Goal: Information Seeking & Learning: Find specific fact

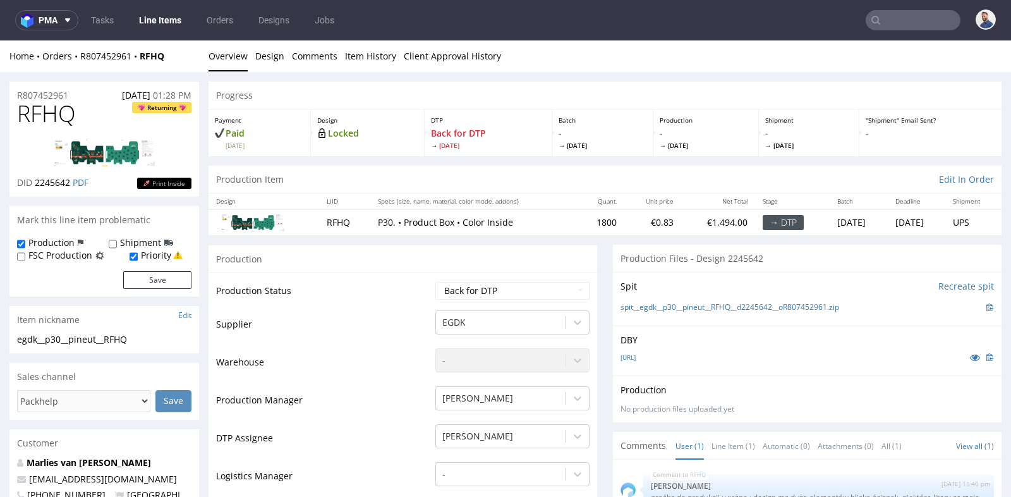
scroll to position [673, 0]
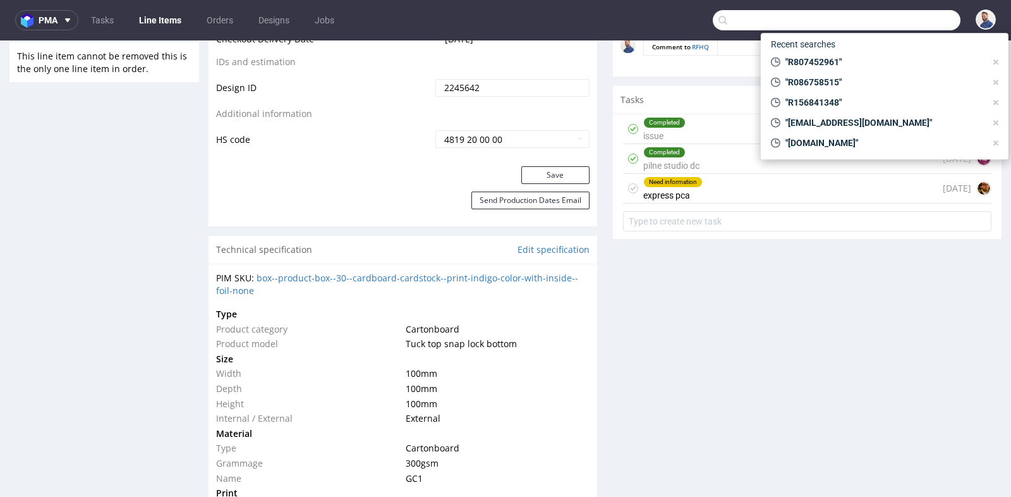
click at [915, 24] on input "text" at bounding box center [837, 20] width 248 height 20
paste input "R724323278"
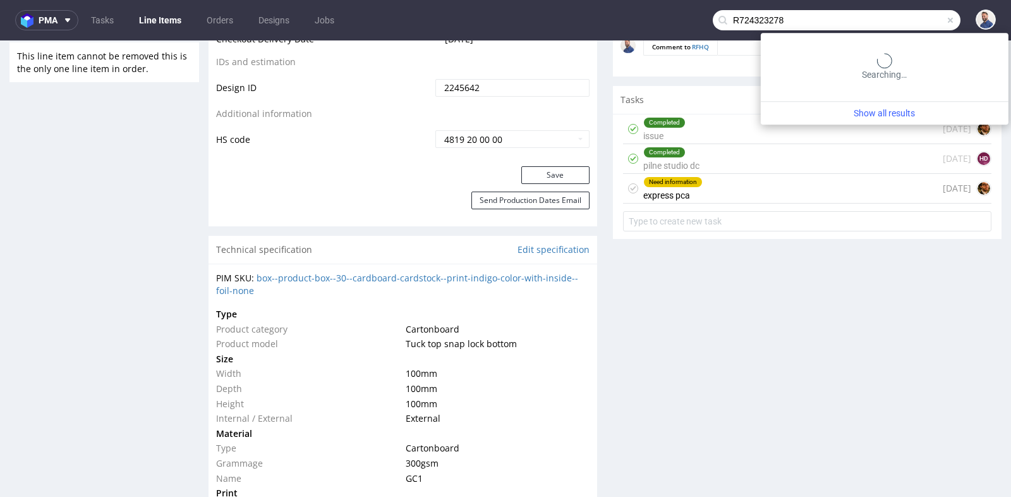
type input "R724323278"
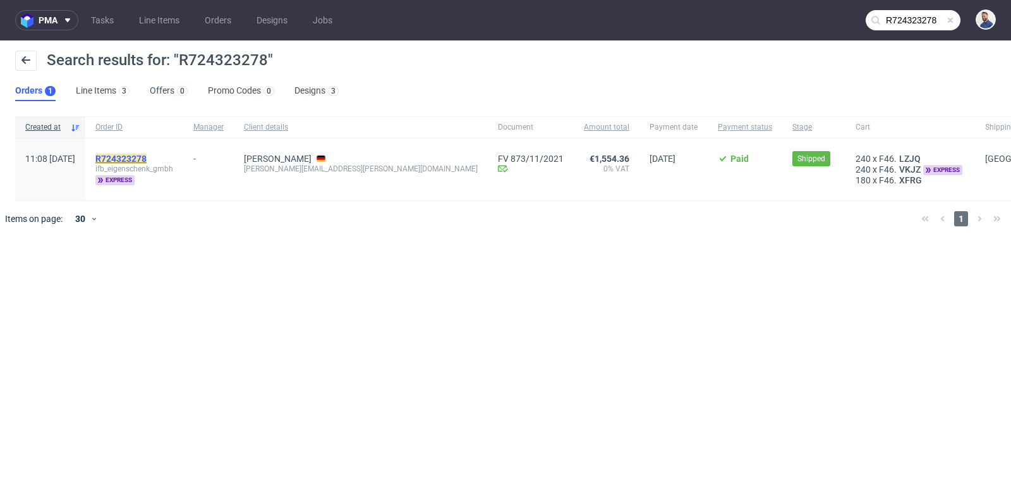
click at [143, 157] on mark "R724323278" at bounding box center [120, 159] width 51 height 10
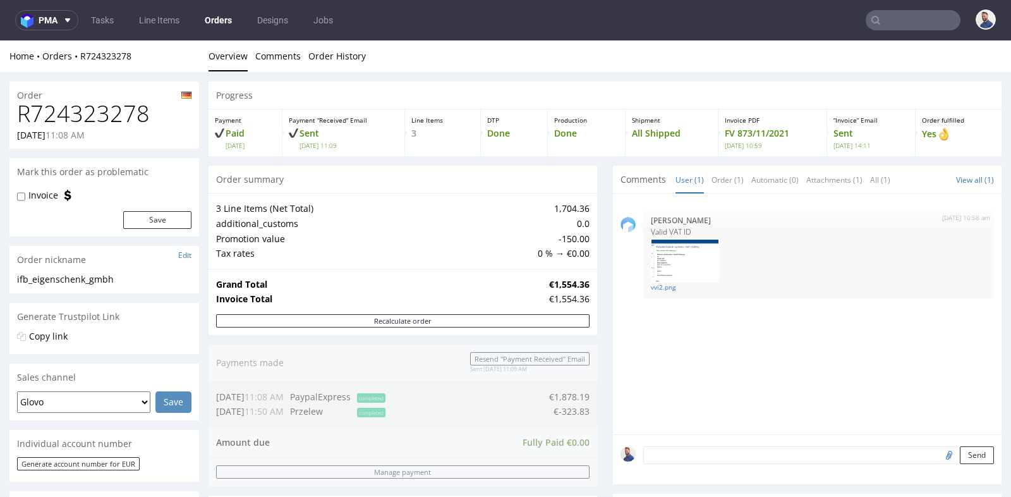
click at [493, 207] on td "3 Line Items (Net Total)" at bounding box center [375, 208] width 318 height 15
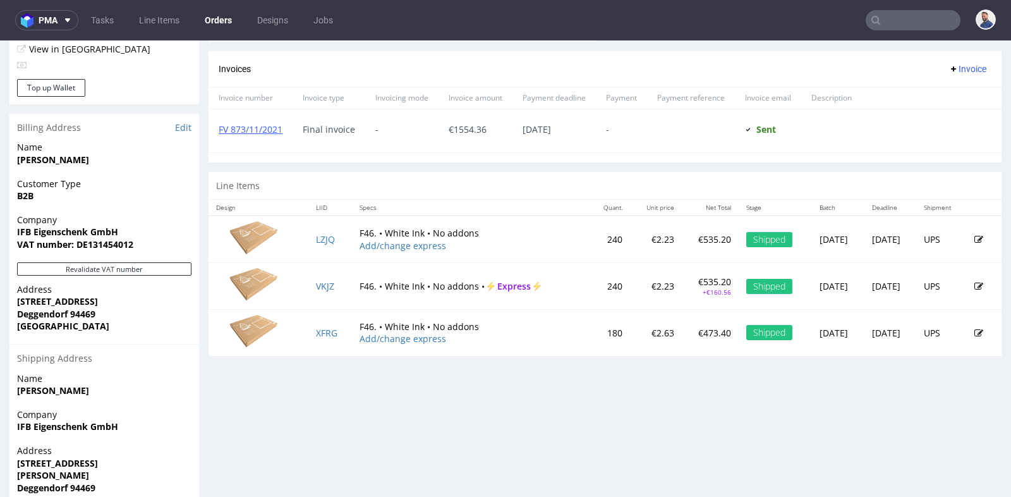
scroll to position [561, 0]
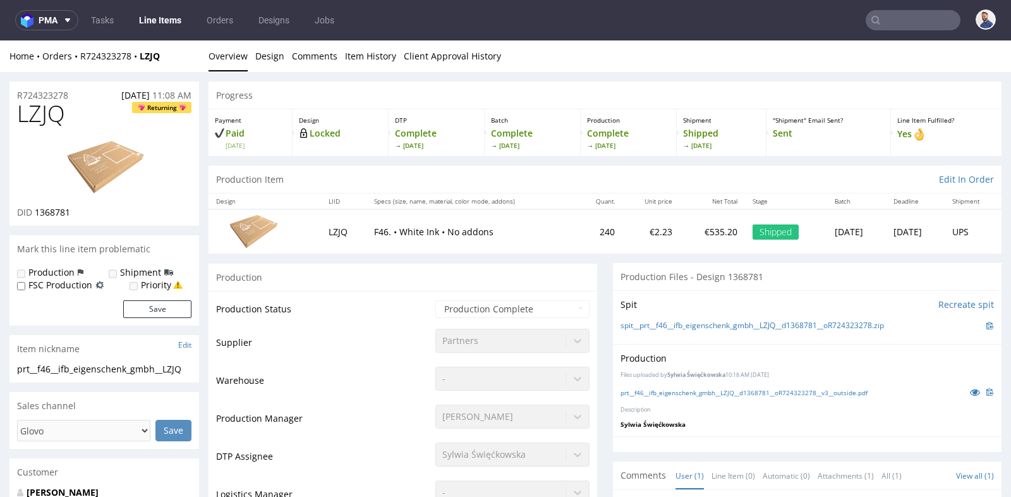
drag, startPoint x: 527, startPoint y: 244, endPoint x: 491, endPoint y: 244, distance: 36.0
click at [491, 244] on td "F46. • White Ink • No addons" at bounding box center [471, 231] width 210 height 44
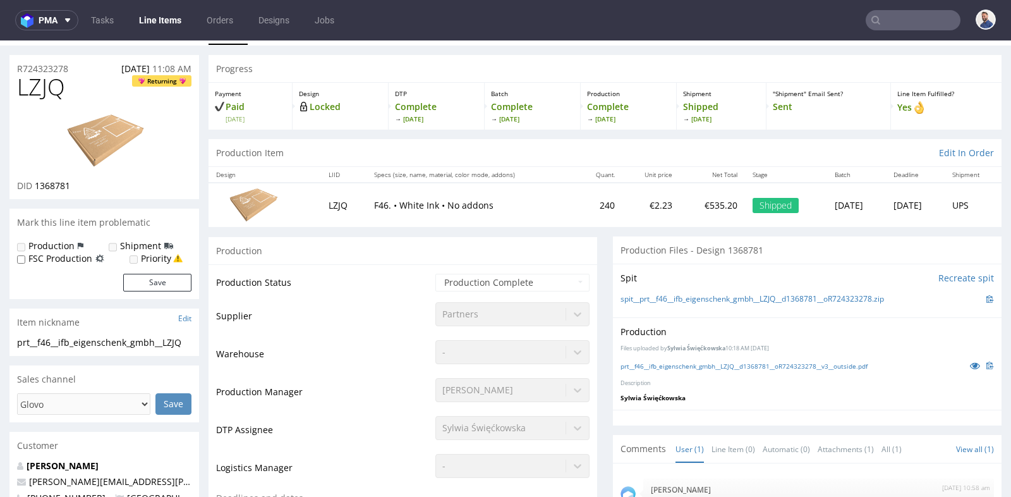
scroll to position [28, 0]
click at [321, 201] on td "LZJQ" at bounding box center [344, 203] width 46 height 44
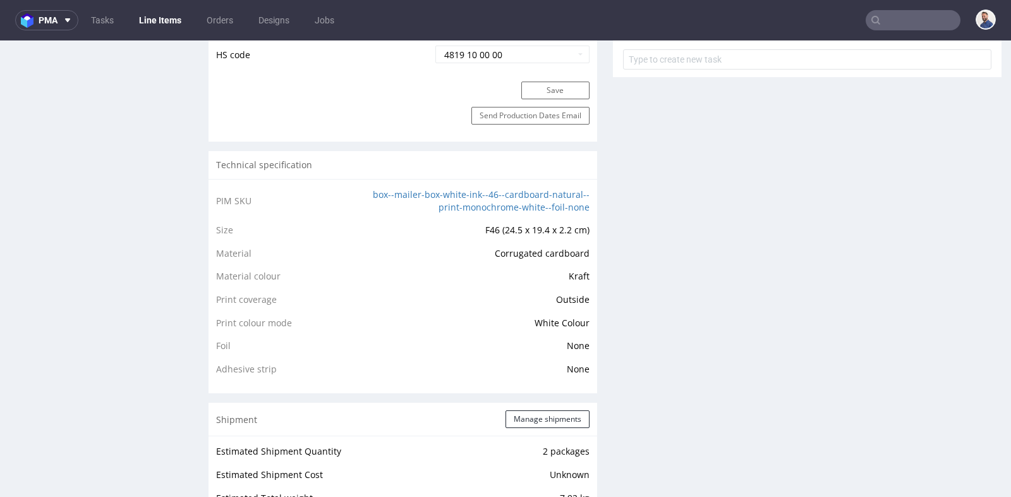
scroll to position [786, 0]
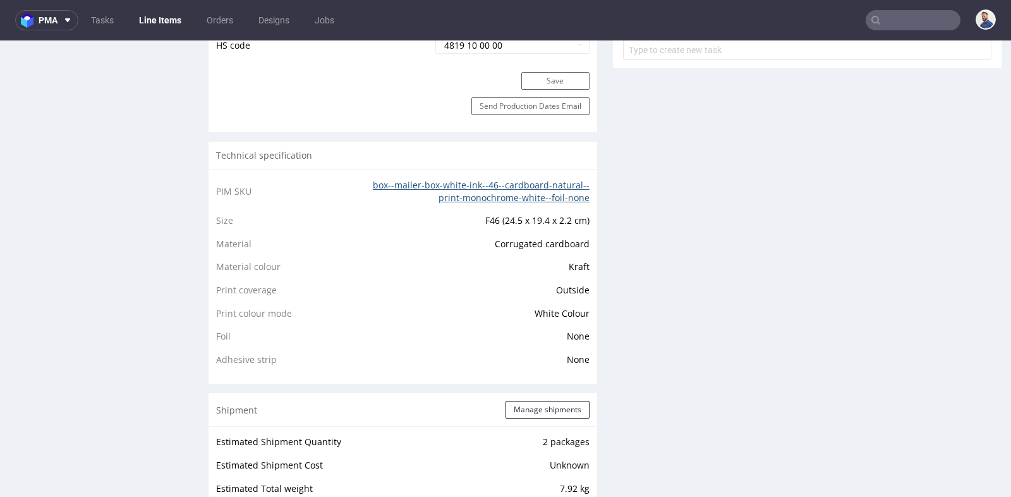
click at [432, 179] on link "box--mailer-box-white-ink--46--cardboard-natural--print-monochrome-white--foil-…" at bounding box center [481, 191] width 217 height 25
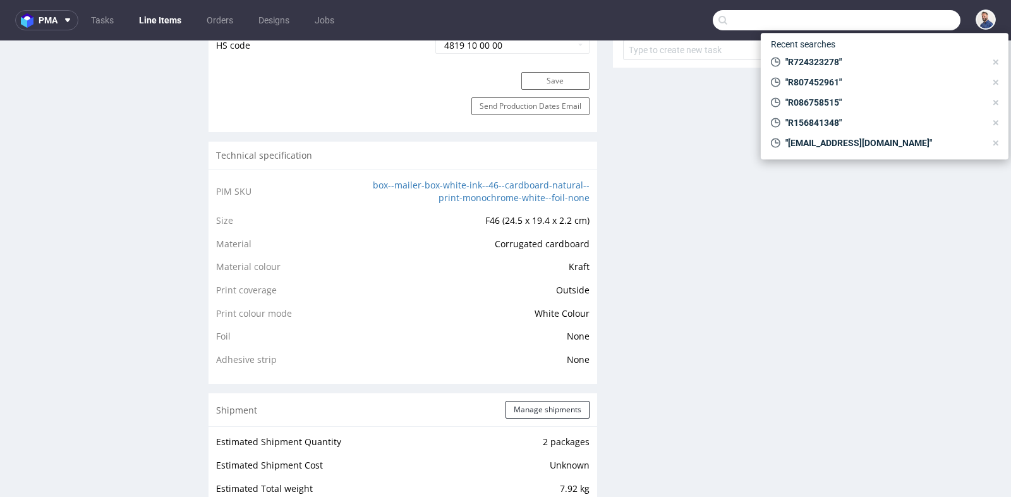
click at [895, 18] on input "text" at bounding box center [837, 20] width 248 height 20
type input "s.hald@luftbude.de"
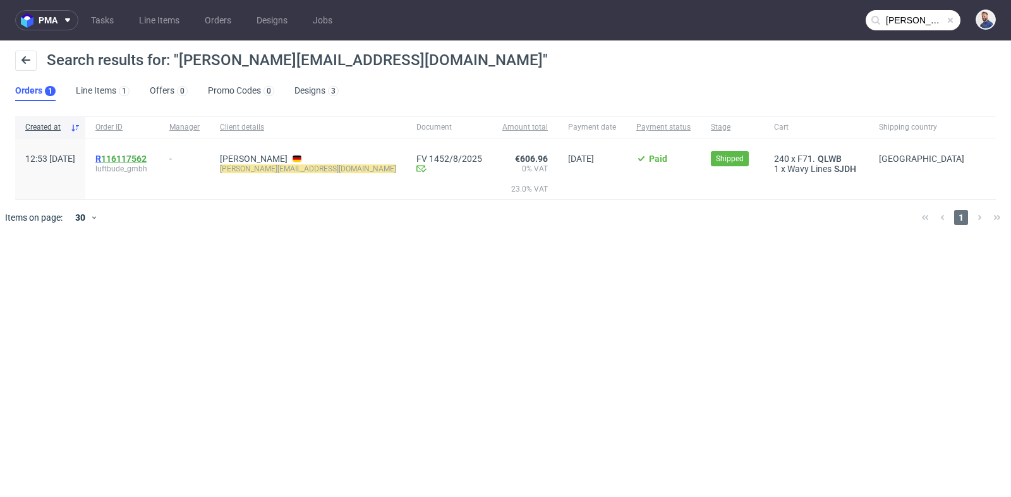
click at [147, 155] on link "116117562" at bounding box center [123, 159] width 45 height 10
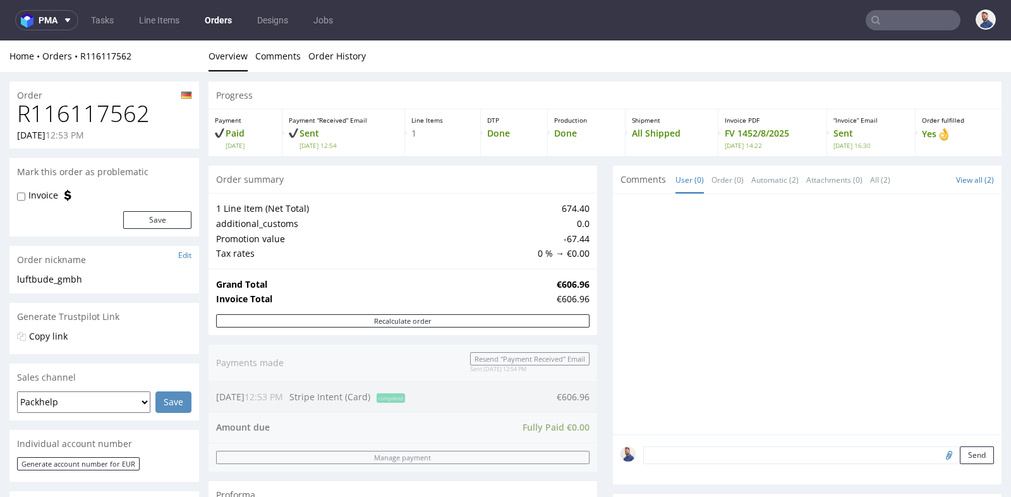
click at [596, 250] on div "Progress Payment Paid Thu 14 Aug Payment “Received” Email Sent Thu 14 Aug 12:54…" at bounding box center [604, 450] width 793 height 738
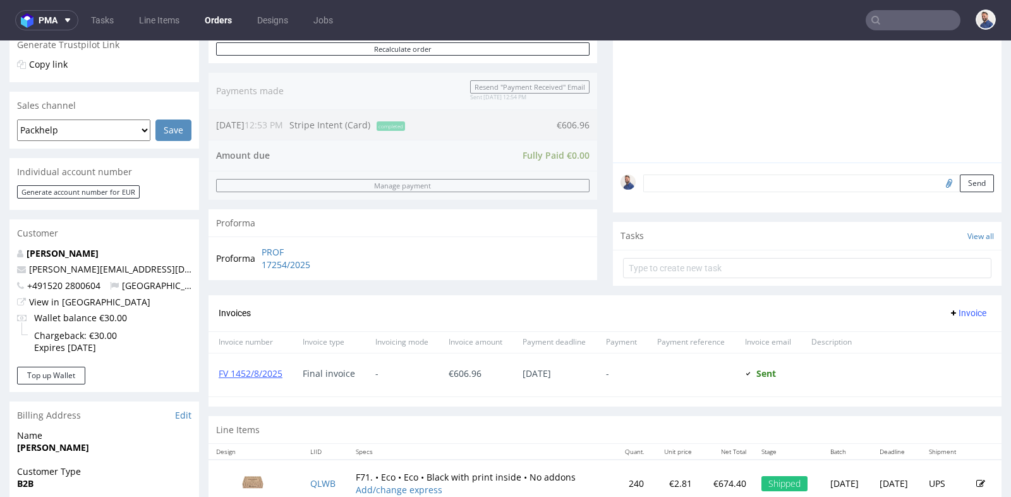
scroll to position [280, 0]
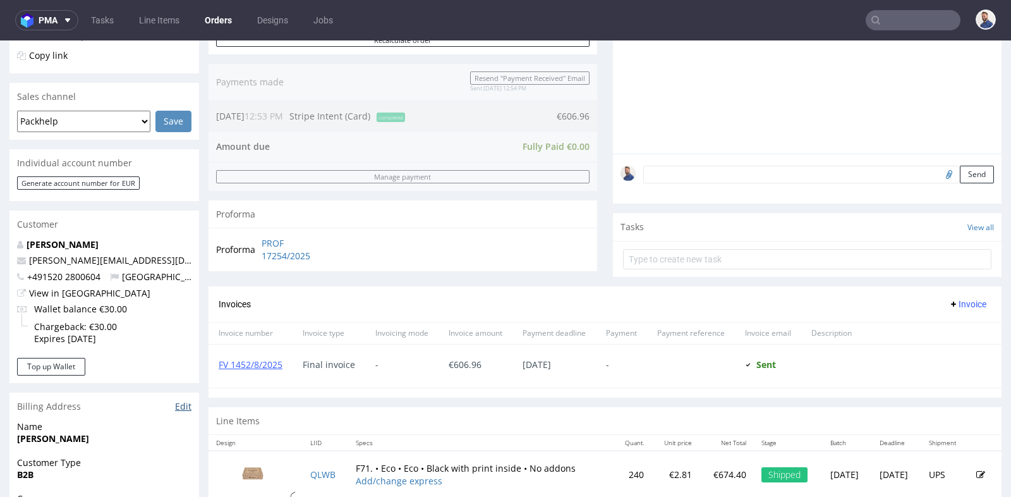
click at [181, 407] on link "Edit" at bounding box center [183, 406] width 16 height 13
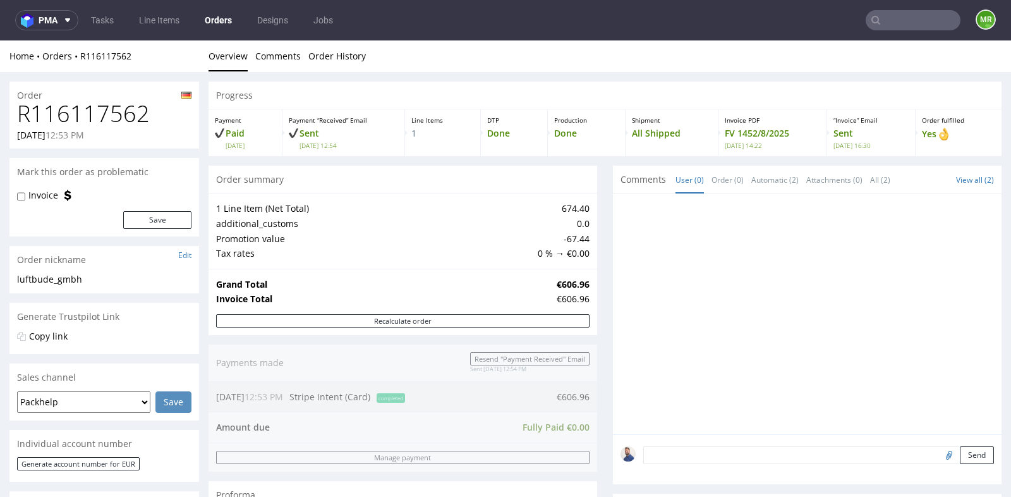
click at [196, 249] on div "Order nickname Edit" at bounding box center [104, 260] width 190 height 28
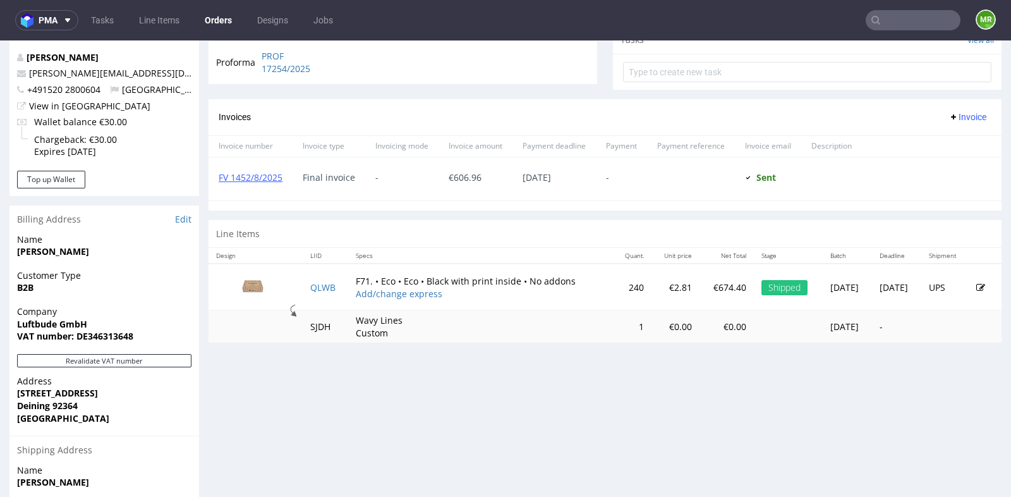
scroll to position [505, 0]
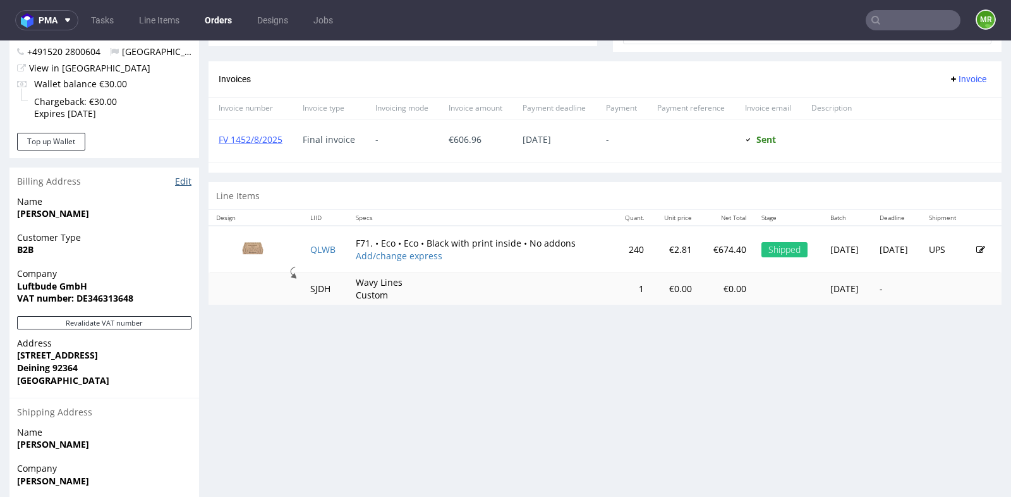
click at [183, 182] on link "Edit" at bounding box center [183, 181] width 16 height 13
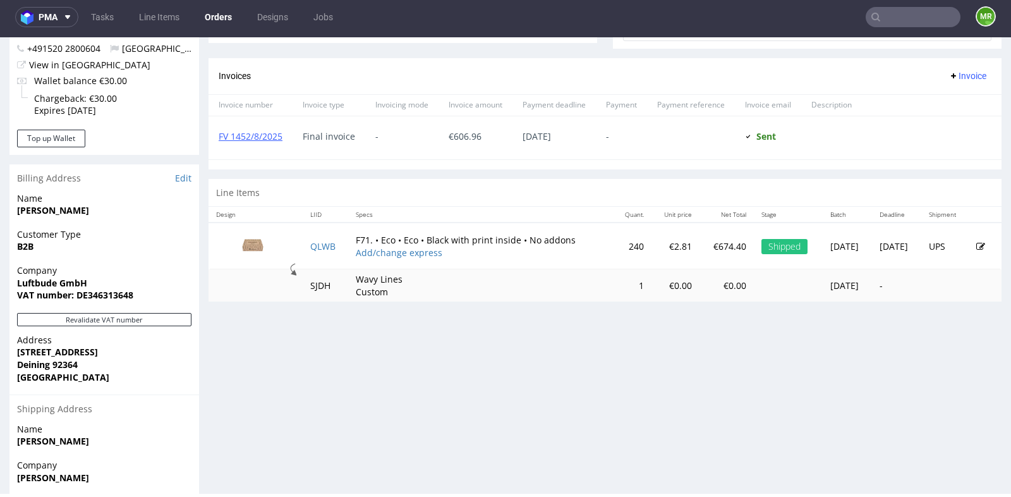
click at [214, 18] on link "Orders" at bounding box center [218, 17] width 42 height 20
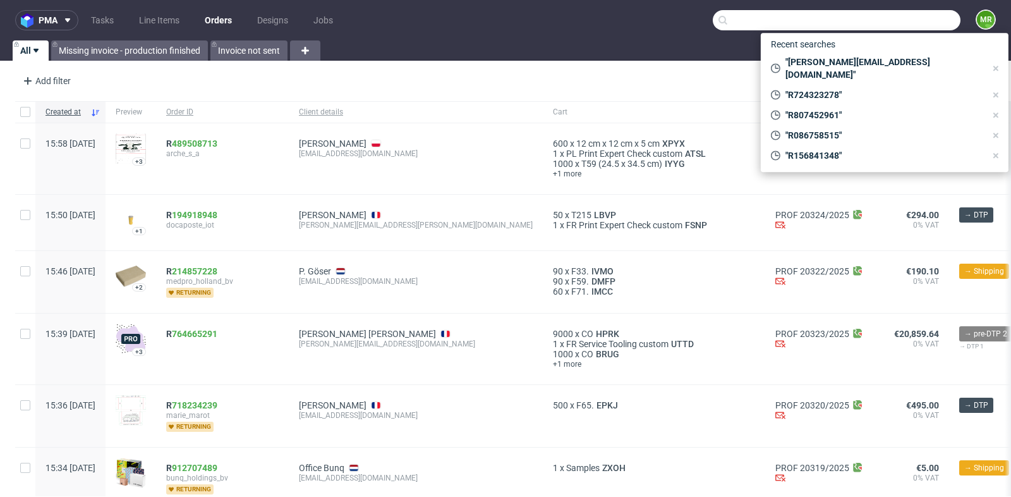
click at [890, 20] on input "text" at bounding box center [837, 20] width 248 height 20
paste input "[EMAIL_ADDRESS][DOMAIN_NAME]"
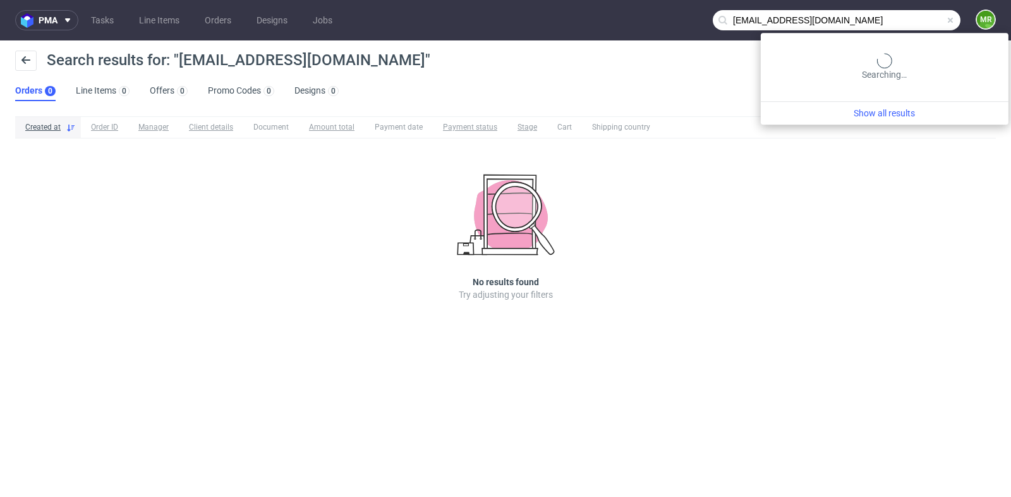
click at [903, 19] on input "[EMAIL_ADDRESS][DOMAIN_NAME]" at bounding box center [837, 20] width 248 height 20
type input "@luftbude.de"
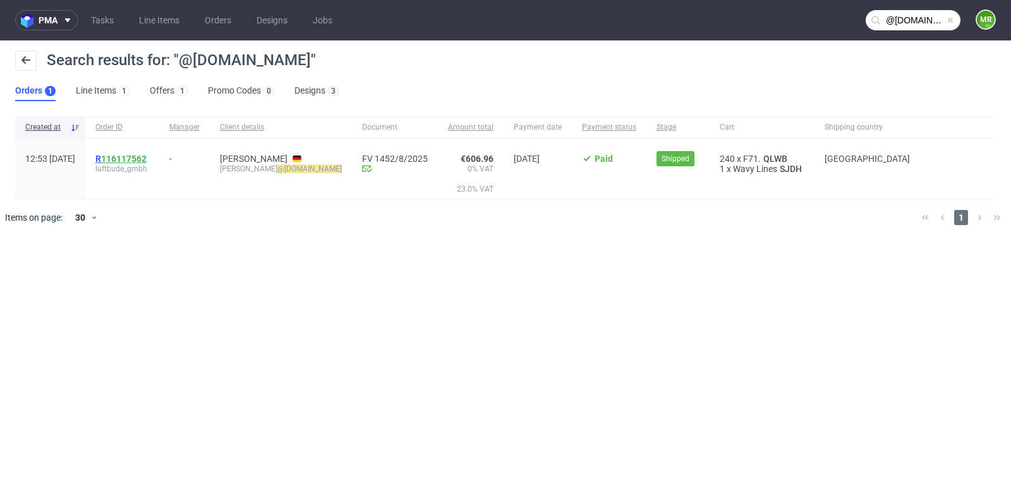
click at [147, 154] on link "116117562" at bounding box center [123, 159] width 45 height 10
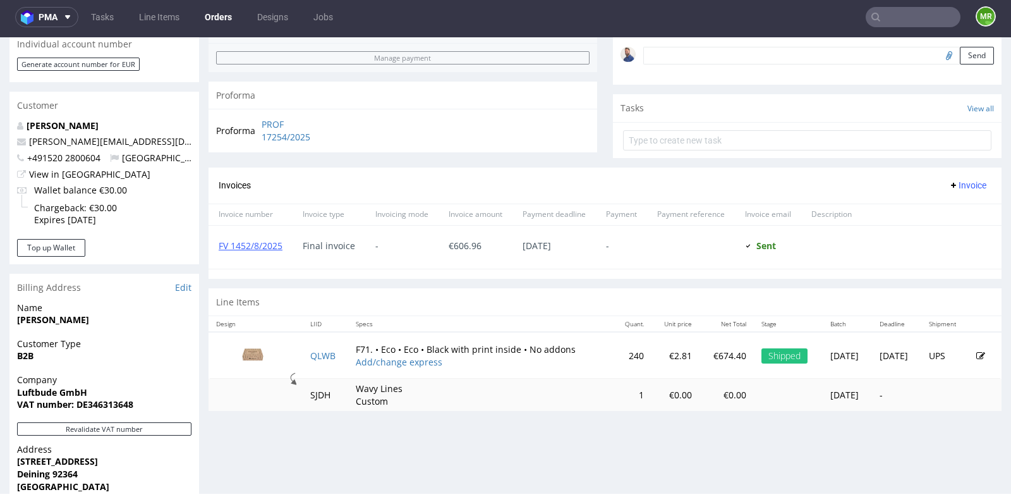
scroll to position [394, 0]
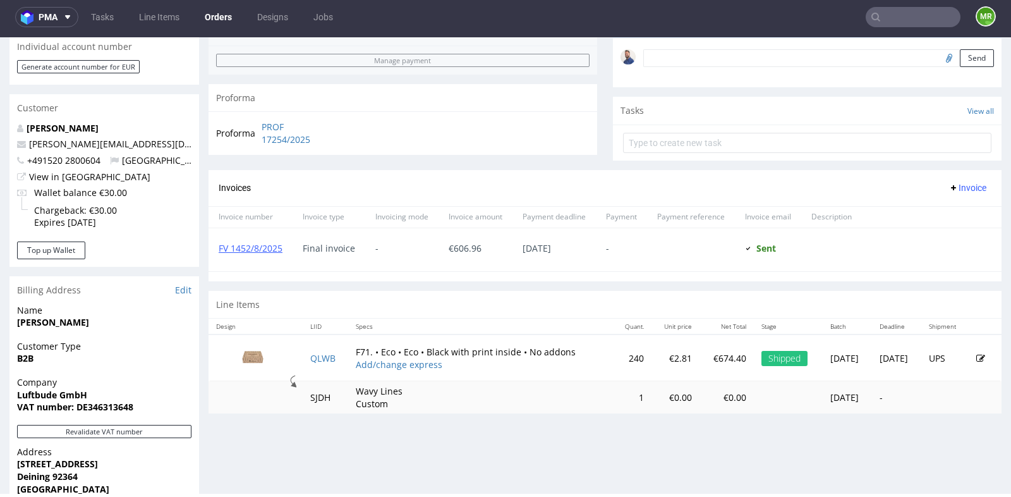
click at [32, 313] on span "Name" at bounding box center [104, 310] width 174 height 13
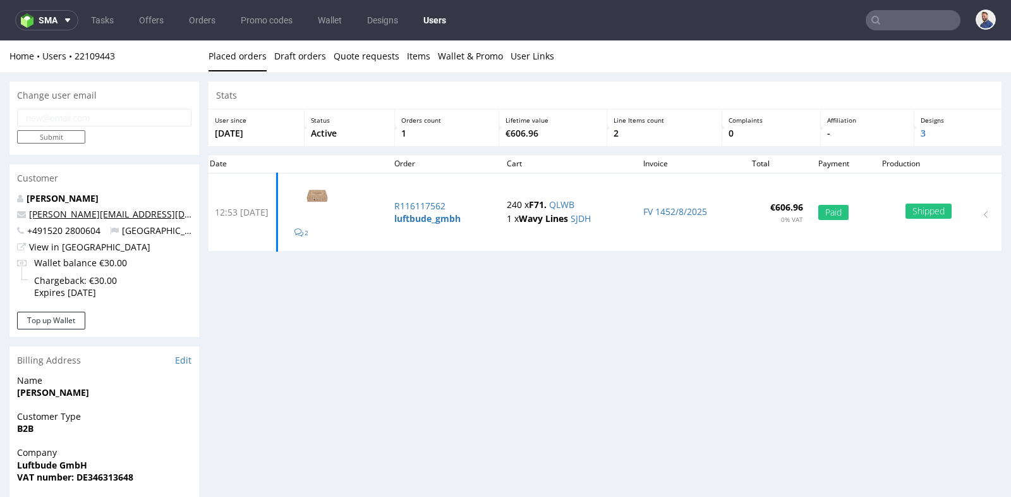
click at [99, 215] on link "s.hald@luftbude.de" at bounding box center [138, 214] width 219 height 12
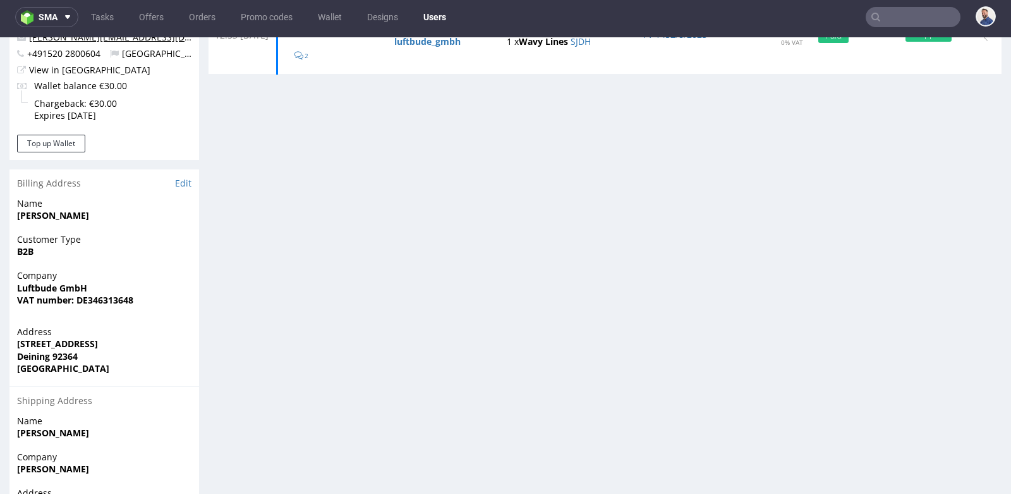
scroll to position [167, 0]
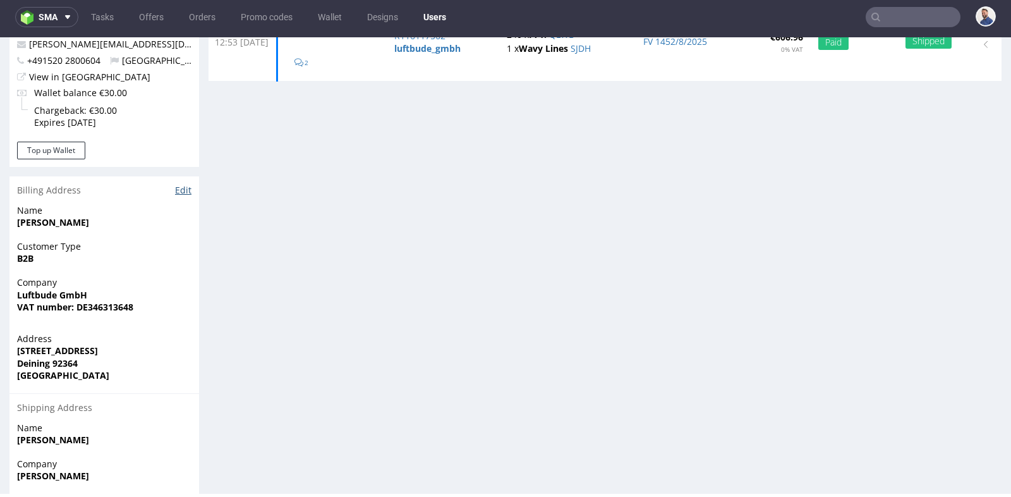
click at [179, 190] on link "Edit" at bounding box center [183, 190] width 16 height 13
